Goal: Find specific page/section: Find specific page/section

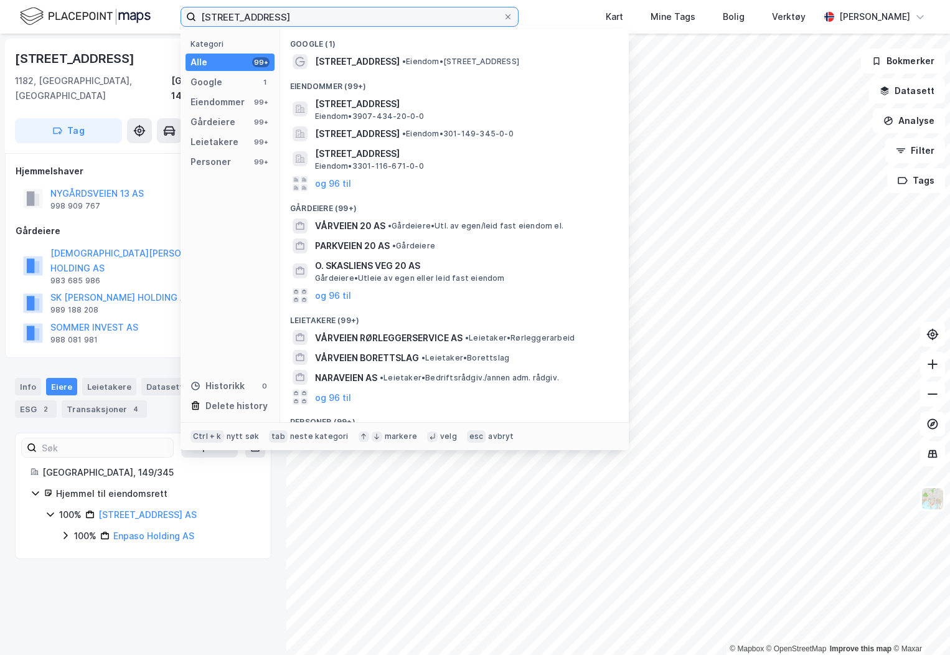
drag, startPoint x: 283, startPoint y: 13, endPoint x: 45, endPoint y: 34, distance: 238.2
click at [45, 34] on div "VÅRVEIEN 20, O Kategori Alle 99+ Google 1 Eiendommer 99+ Gårdeiere 99+ Leietake…" at bounding box center [475, 327] width 950 height 655
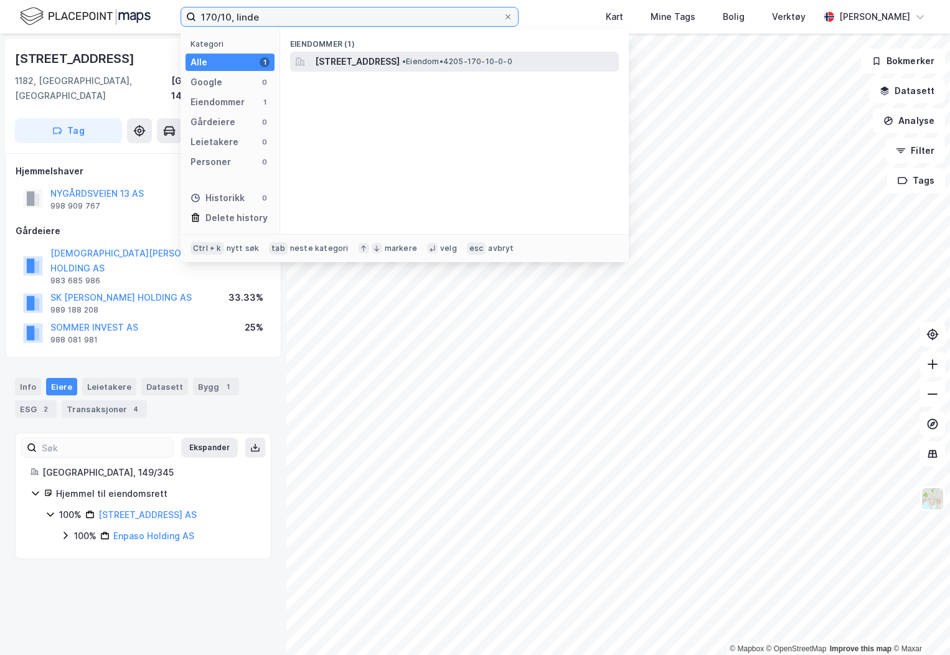
type input "170/10, linde"
click at [398, 55] on span "[STREET_ADDRESS]" at bounding box center [357, 61] width 85 height 15
